Goal: Information Seeking & Learning: Learn about a topic

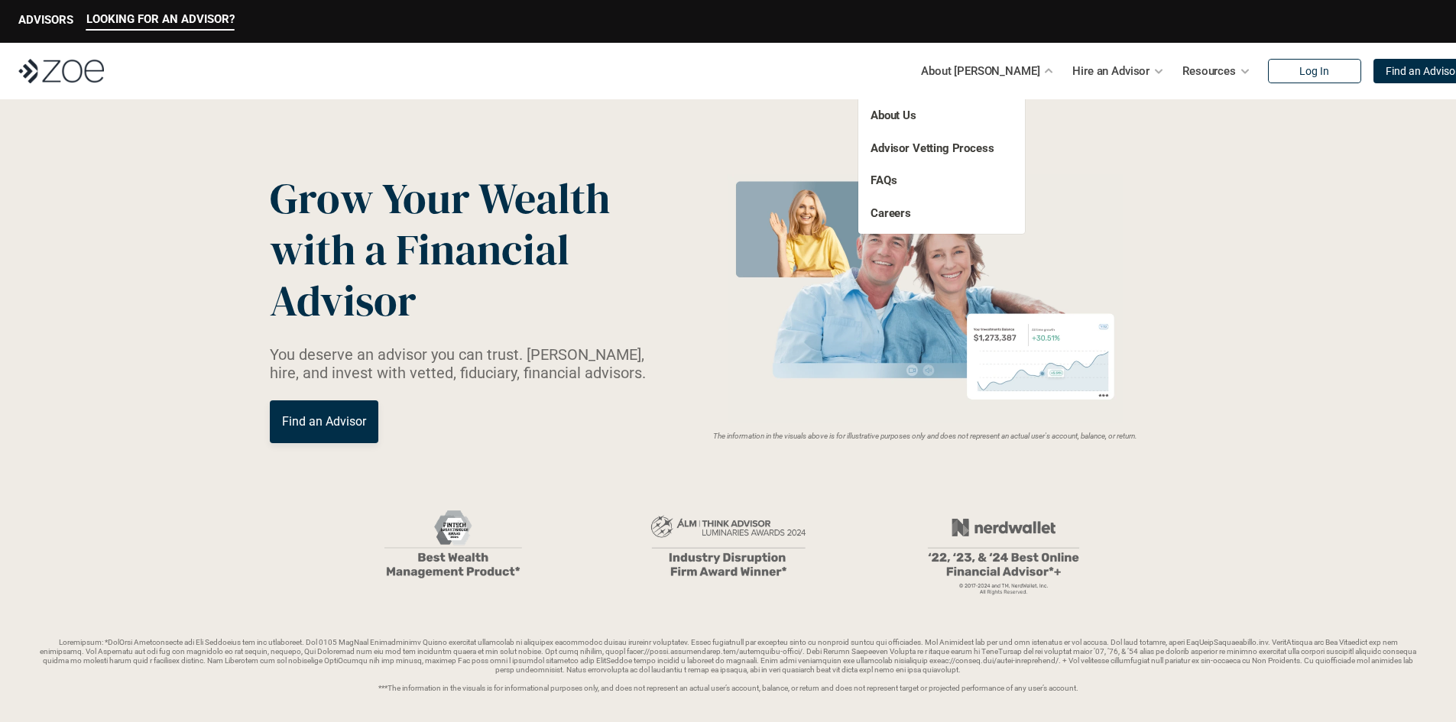
click at [894, 112] on link "About Us" at bounding box center [894, 116] width 46 height 14
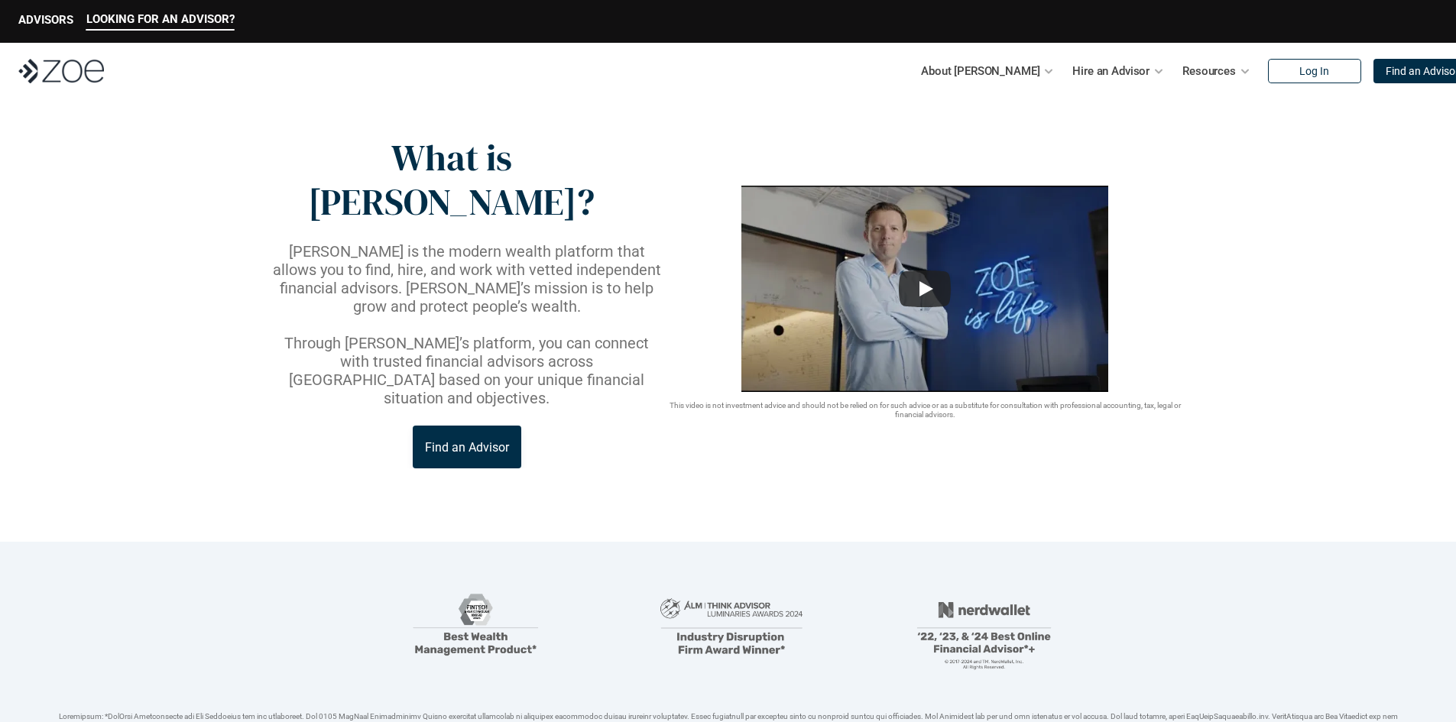
click at [311, 334] on p "Through [PERSON_NAME]’s platform, you can connect with trusted financial adviso…" at bounding box center [467, 370] width 394 height 73
click at [358, 316] on p at bounding box center [467, 325] width 394 height 18
click at [399, 245] on p "[PERSON_NAME] is the modern wealth platform that allows you to find, hire, and …" at bounding box center [467, 278] width 394 height 73
click at [442, 242] on p "[PERSON_NAME] is the modern wealth platform that allows you to find, hire, and …" at bounding box center [467, 278] width 394 height 73
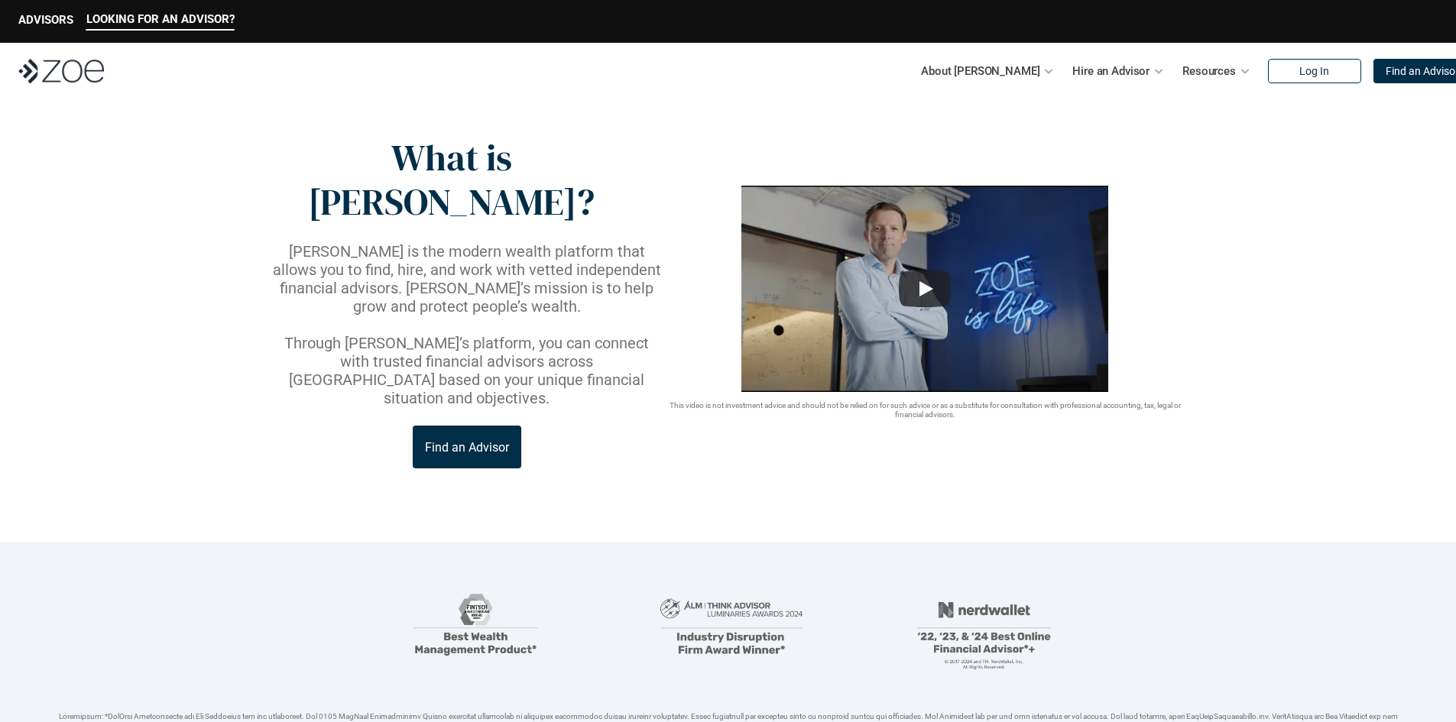
click at [493, 242] on p "[PERSON_NAME] is the modern wealth platform that allows you to find, hire, and …" at bounding box center [467, 278] width 394 height 73
click at [582, 242] on p "[PERSON_NAME] is the modern wealth platform that allows you to find, hire, and …" at bounding box center [467, 278] width 394 height 73
click at [437, 242] on p "[PERSON_NAME] is the modern wealth platform that allows you to find, hire, and …" at bounding box center [467, 278] width 394 height 73
click at [544, 242] on p "[PERSON_NAME] is the modern wealth platform that allows you to find, hire, and …" at bounding box center [467, 278] width 394 height 73
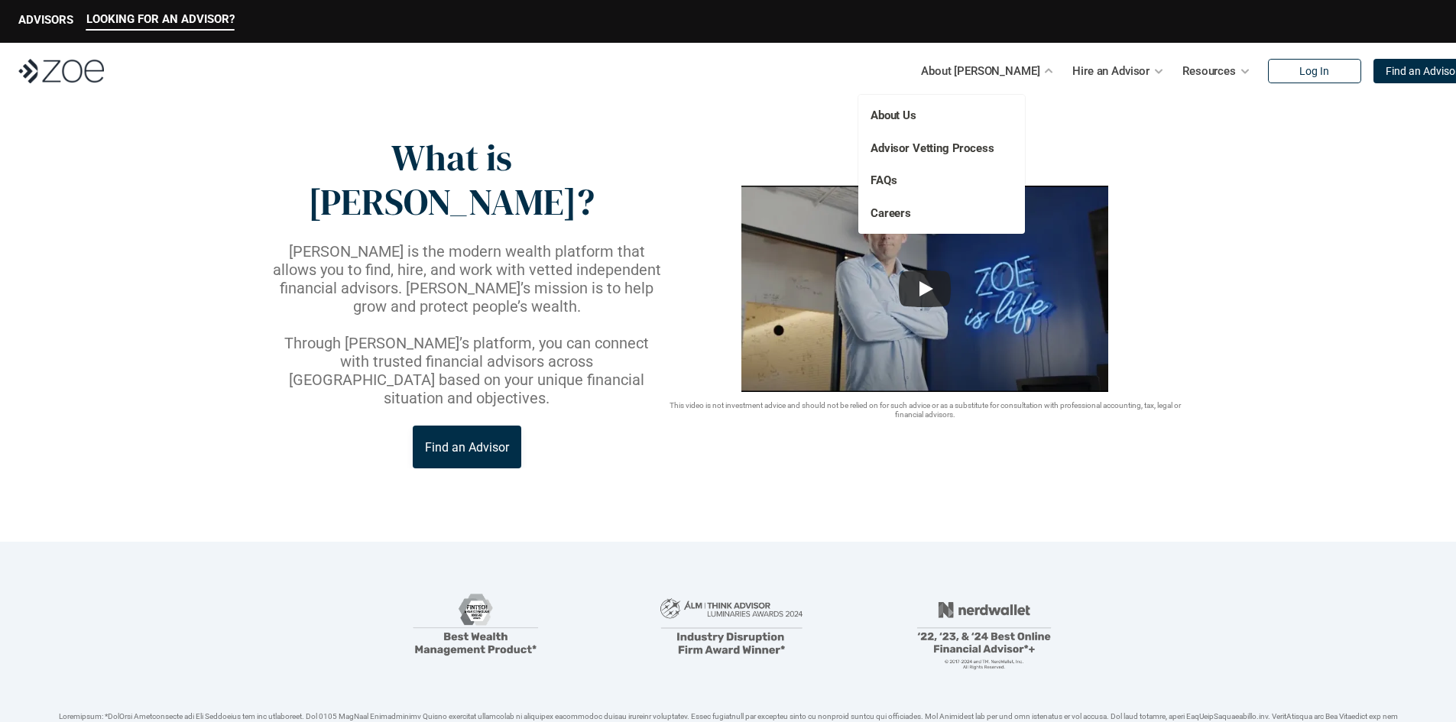
click at [881, 180] on link "FAQs" at bounding box center [884, 181] width 26 height 14
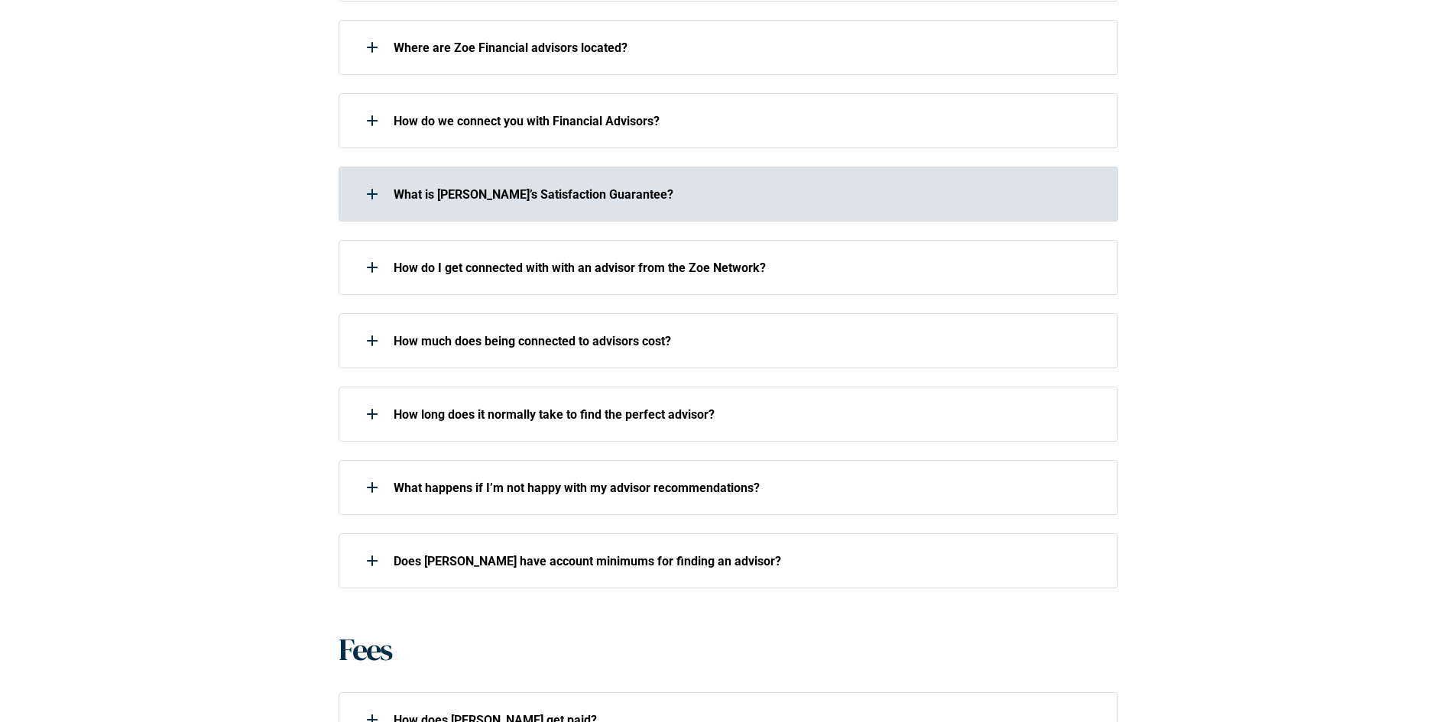
scroll to position [816, 0]
